Goal: Task Accomplishment & Management: Use online tool/utility

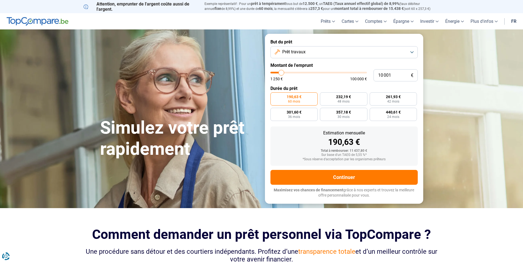
click at [381, 73] on input "10 001" at bounding box center [395, 75] width 44 height 12
type input "1"
type input "1250"
type input "13"
type input "1250"
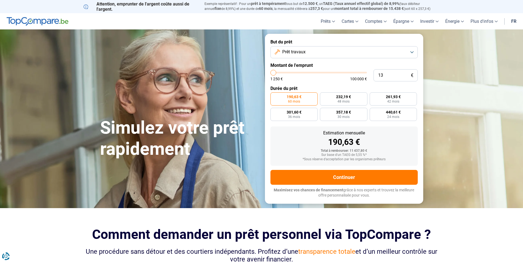
type input "1 250"
type input "1250"
radio input "true"
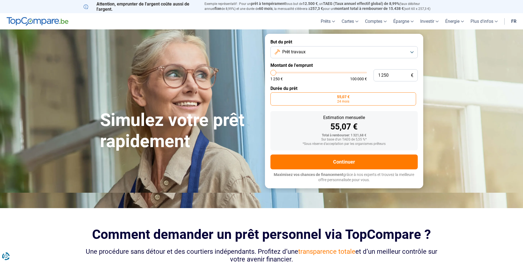
type input "125"
type input "1250"
type input "12"
type input "1250"
type input "1"
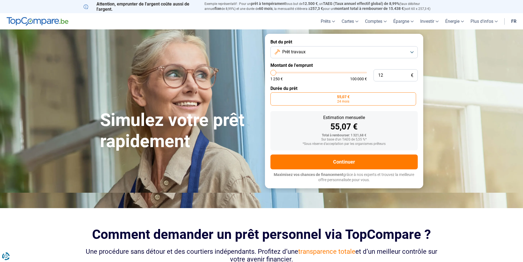
type input "1250"
type input "0"
type input "1250"
type input "3"
type input "1250"
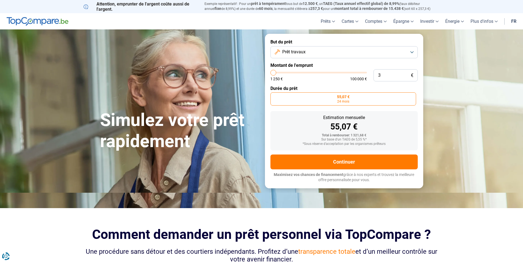
type input "30"
type input "1250"
type input "300"
type input "1250"
type input "3 000"
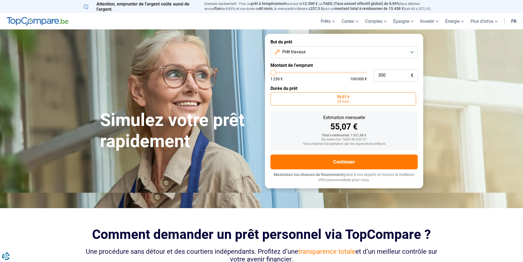
type input "3000"
type input "30 000"
type input "30000"
radio input "false"
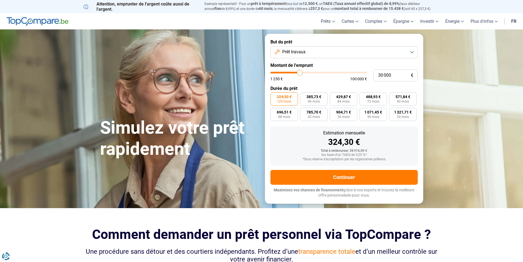
type input "30 000"
